Goal: Navigation & Orientation: Find specific page/section

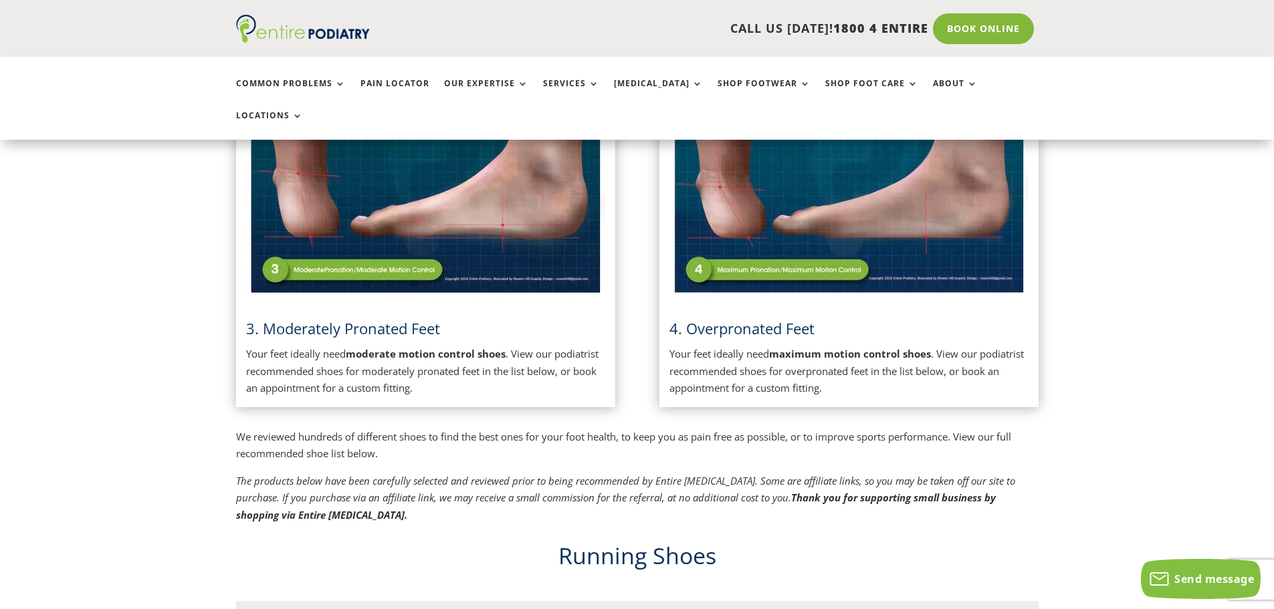
scroll to position [813, 0]
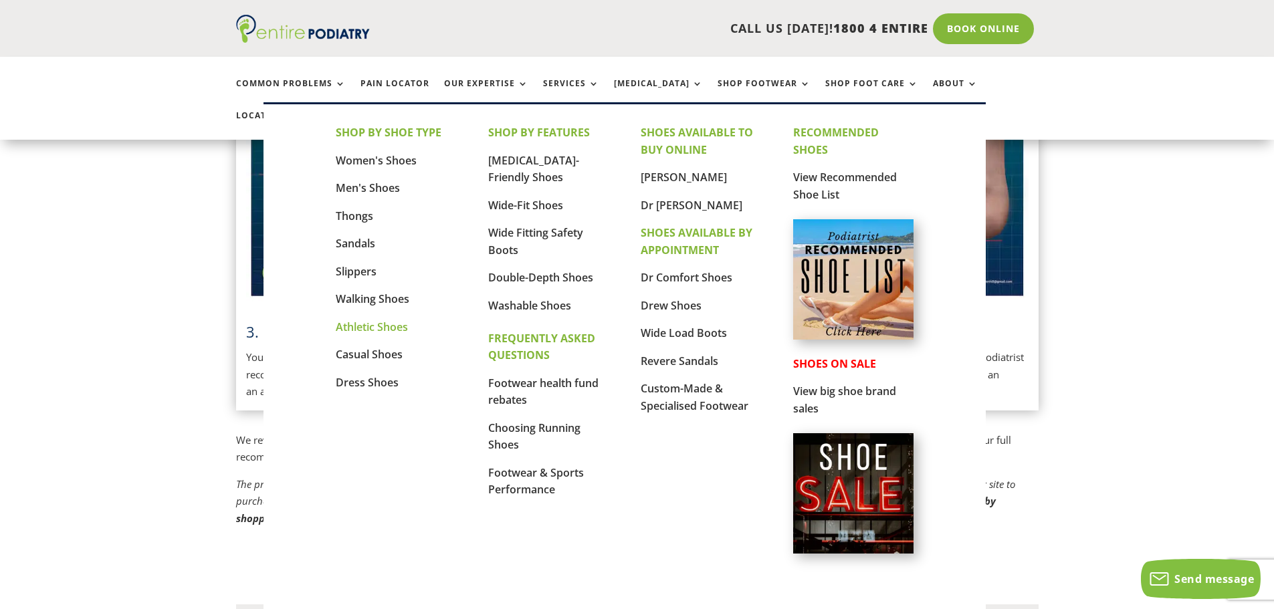
click at [375, 327] on link "Athletic Shoes" at bounding box center [372, 327] width 72 height 15
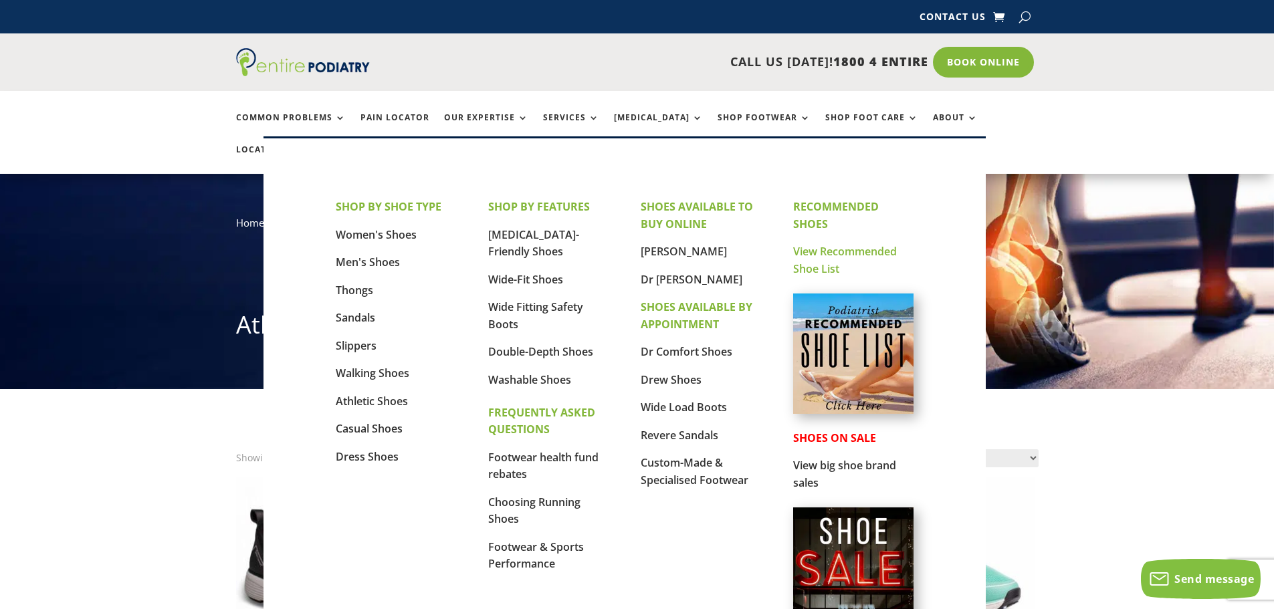
click at [825, 254] on link "View Recommended Shoe List" at bounding box center [845, 260] width 104 height 32
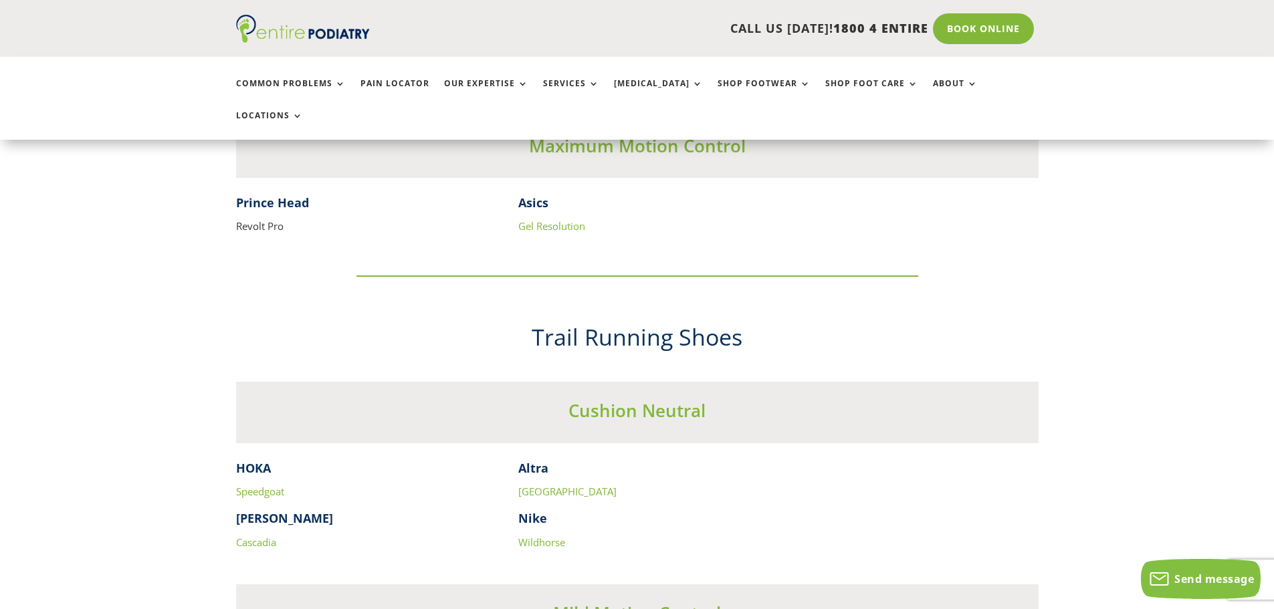
scroll to position [3264, 0]
